Goal: Task Accomplishment & Management: Complete application form

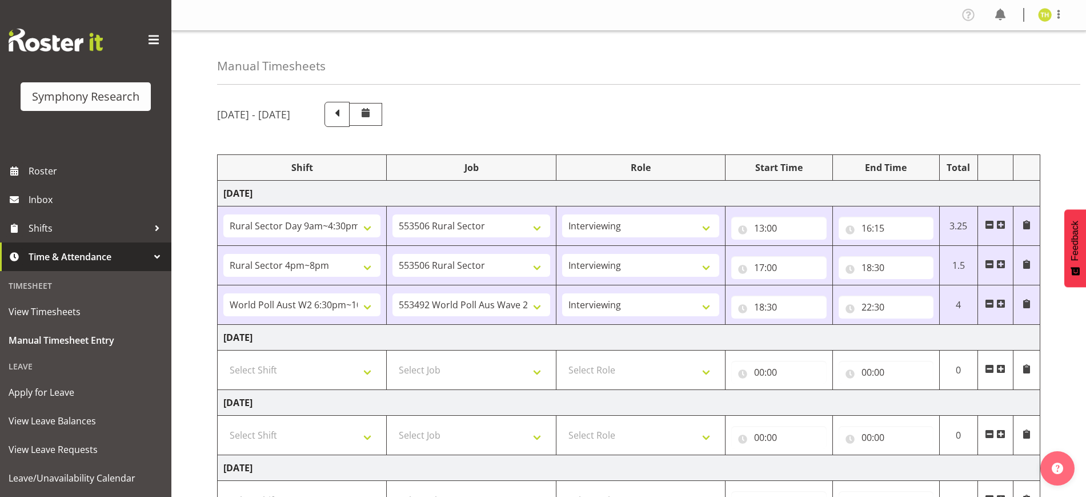
select select "81561"
select select "10587"
select select "47"
select select "81298"
select select "10587"
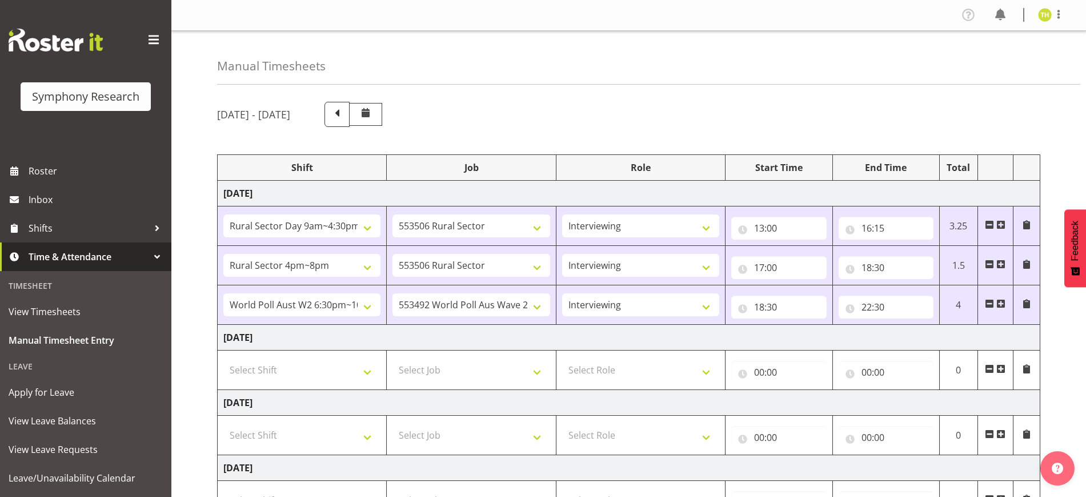
select select "47"
select select "56692"
select select "10499"
select select "47"
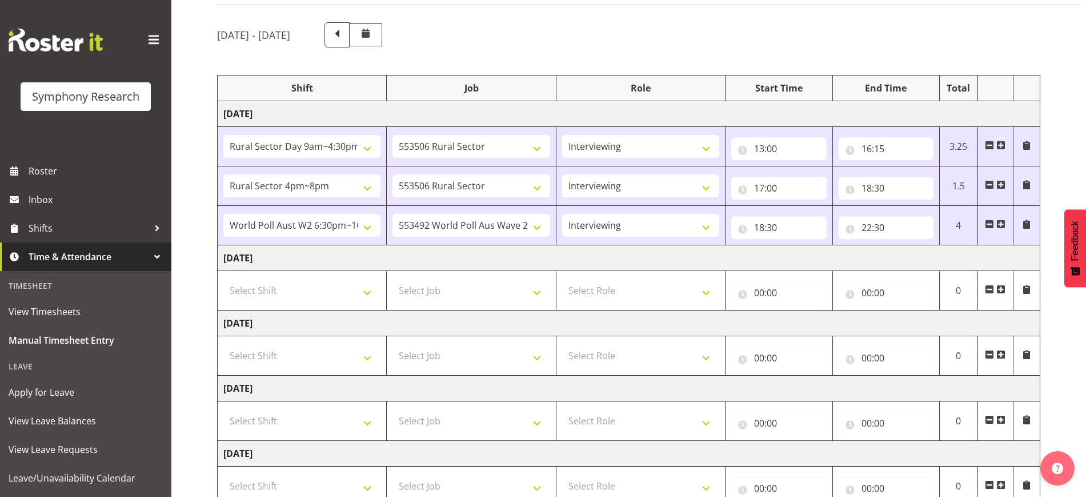
scroll to position [79, 0]
click at [282, 286] on select "Select Shift !!Weekend Residential (Roster IT Shift Label) *Business 9/10am ~ 4…" at bounding box center [301, 290] width 157 height 23
select select "41604"
click at [223, 279] on select "Select Shift !!Weekend Residential (Roster IT Shift Label) *Business 9/10am ~ 4…" at bounding box center [301, 290] width 157 height 23
click at [434, 297] on select "Select Job 550060 IF Admin 553492 World Poll Aus Wave 2 Main 2025 553493 World …" at bounding box center [471, 290] width 157 height 23
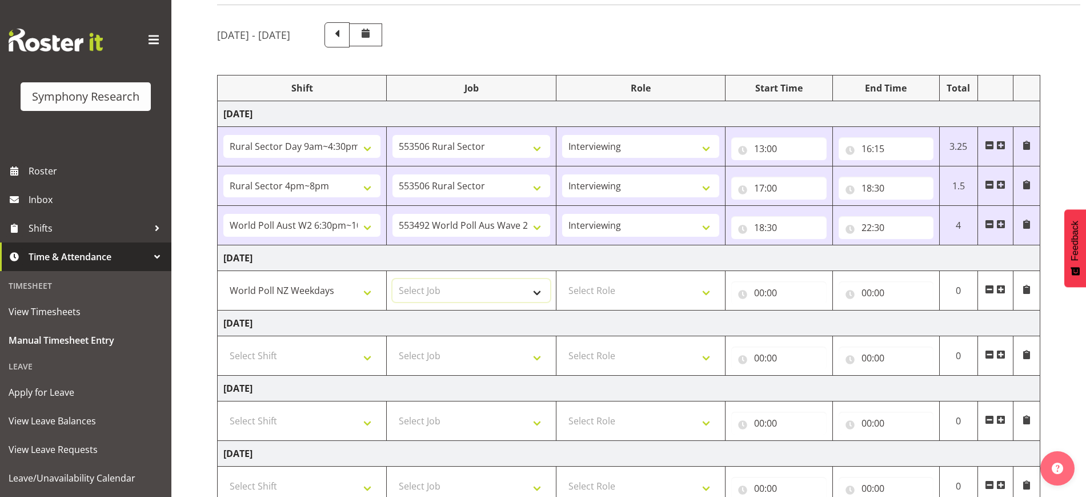
select select "10527"
click at [393, 279] on select "Select Job 550060 IF Admin 553492 World Poll Aus Wave 2 Main 2025 553493 World …" at bounding box center [471, 290] width 157 height 23
click at [626, 297] on select "Select Role Briefing Interviewing" at bounding box center [640, 290] width 157 height 23
select select "47"
click at [562, 279] on select "Select Role Briefing Interviewing" at bounding box center [640, 290] width 157 height 23
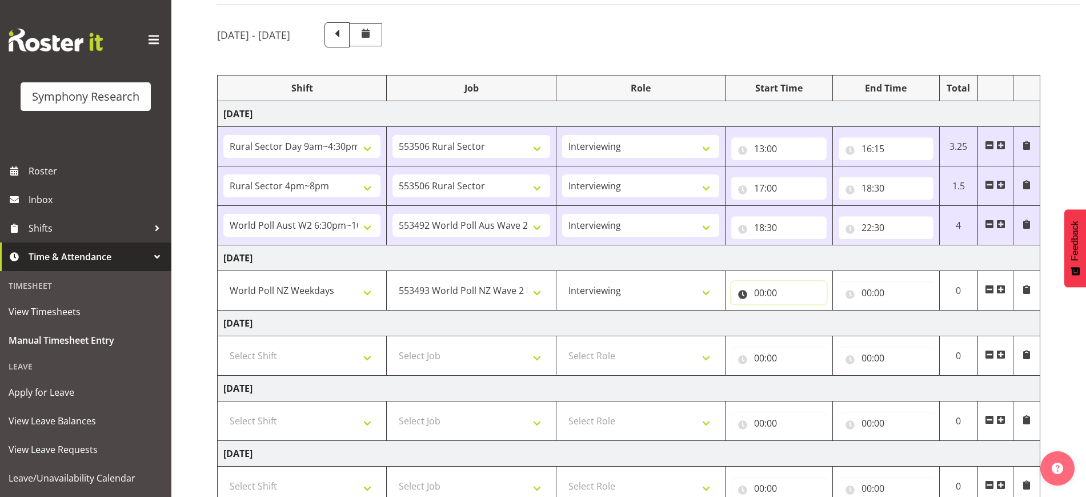
click at [752, 295] on input "00:00" at bounding box center [778, 292] width 95 height 23
click at [801, 318] on select "00 01 02 03 04 05 06 07 08 09 10 11 12 13 14 15 16 17 18 19 20 21 22 23" at bounding box center [810, 322] width 26 height 23
select select "13"
click at [797, 311] on select "00 01 02 03 04 05 06 07 08 09 10 11 12 13 14 15 16 17 18 19 20 21 22 23" at bounding box center [810, 322] width 26 height 23
type input "13:00"
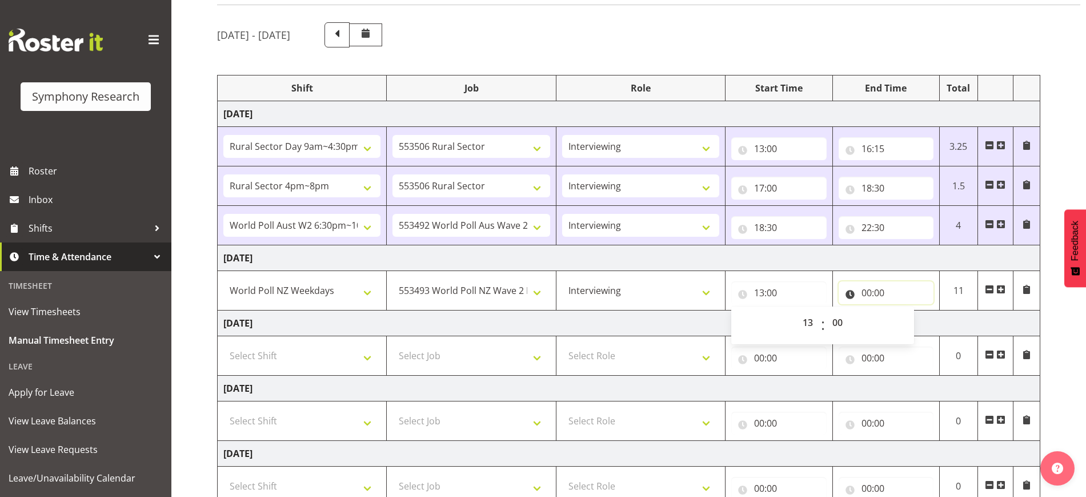
click at [850, 281] on input "00:00" at bounding box center [886, 292] width 95 height 23
click at [917, 321] on select "00 01 02 03 04 05 06 07 08 09 10 11 12 13 14 15 16 17 18 19 20 21 22 23" at bounding box center [917, 322] width 26 height 23
select select "16"
click at [904, 311] on select "00 01 02 03 04 05 06 07 08 09 10 11 12 13 14 15 16 17 18 19 20 21 22 23" at bounding box center [917, 322] width 26 height 23
type input "16:00"
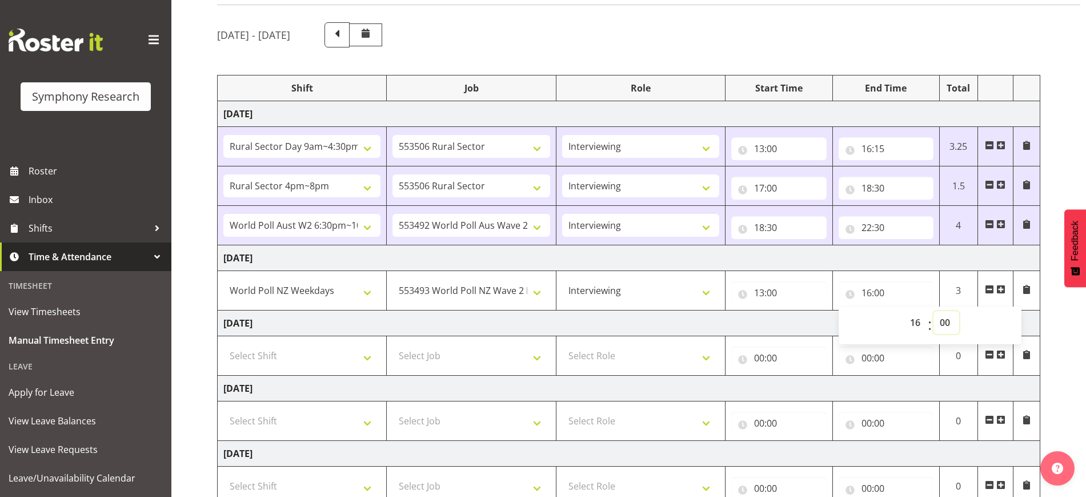
click at [947, 319] on select "00 01 02 03 04 05 06 07 08 09 10 11 12 13 14 15 16 17 18 19 20 21 22 23 24 25 2…" at bounding box center [947, 322] width 26 height 23
select select "22"
click at [934, 311] on select "00 01 02 03 04 05 06 07 08 09 10 11 12 13 14 15 16 17 18 19 20 21 22 23 24 25 2…" at bounding box center [947, 322] width 26 height 23
type input "16:22"
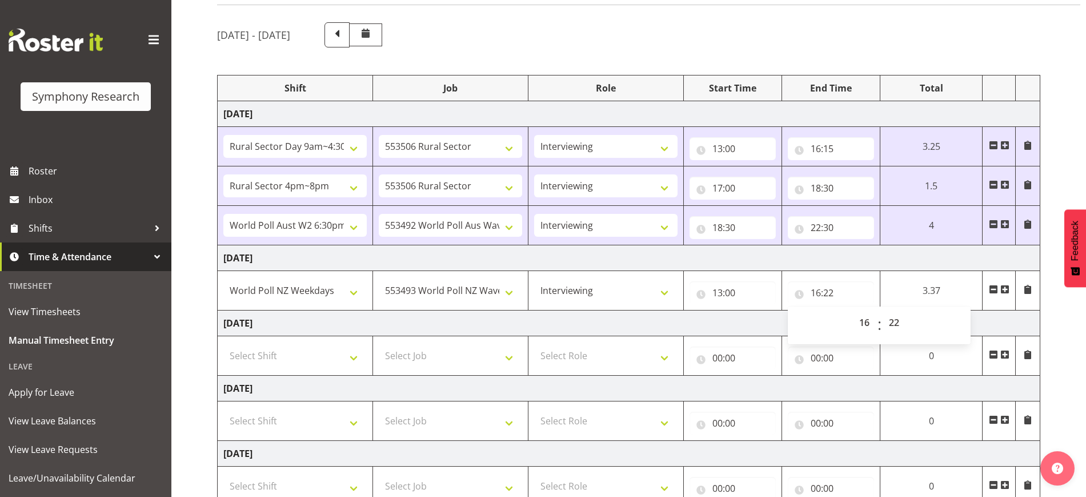
click at [1043, 341] on div "[DATE] - [DATE] Shift Job Role Start Time End Time Total [DATE] !!Weekend Resid…" at bounding box center [651, 357] width 869 height 686
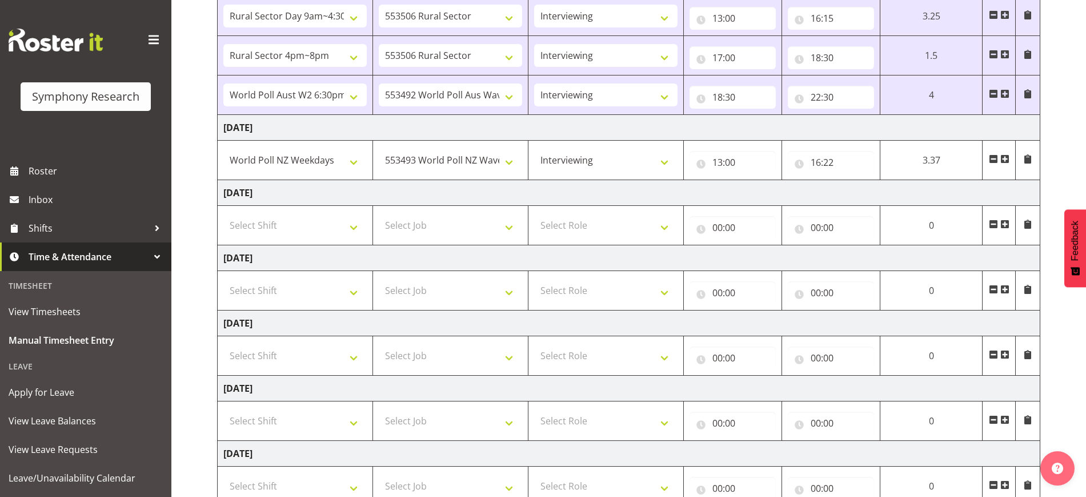
scroll to position [294, 0]
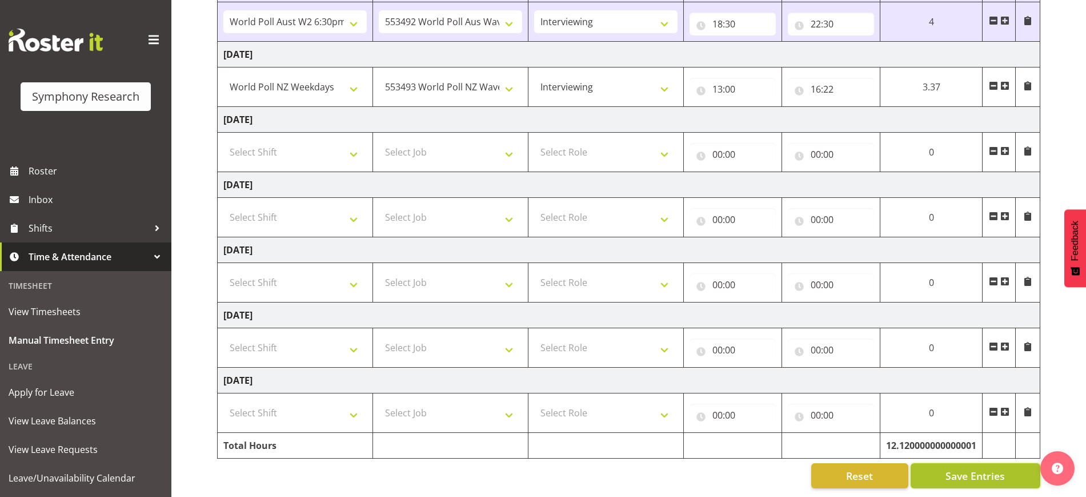
click at [983, 468] on span "Save Entries" at bounding box center [975, 475] width 59 height 15
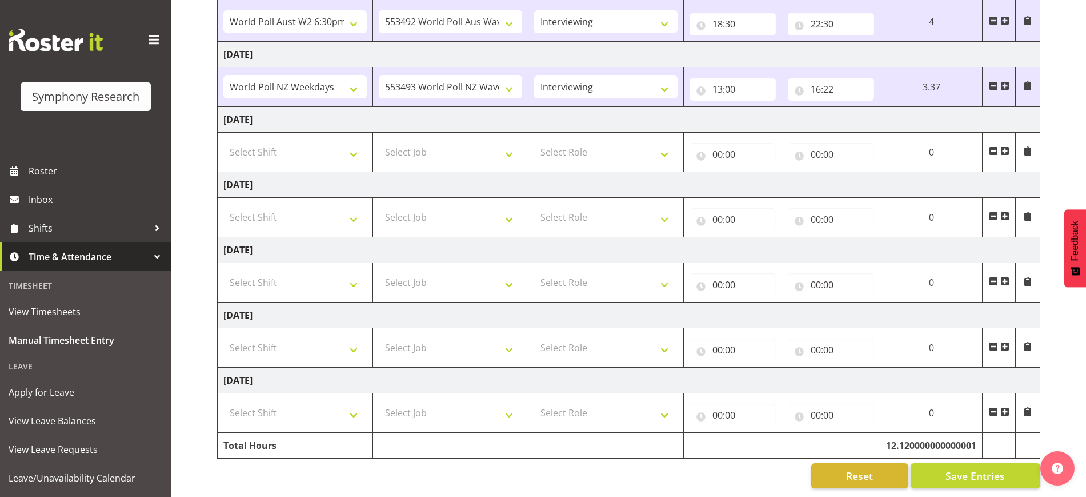
click at [1083, 331] on div "[DATE] - [DATE] Shift Job Role Start Time End Time Total [DATE] !!Weekend Resid…" at bounding box center [651, 153] width 869 height 686
click at [965, 468] on span "Save Entries" at bounding box center [975, 475] width 59 height 15
